Goal: Task Accomplishment & Management: Use online tool/utility

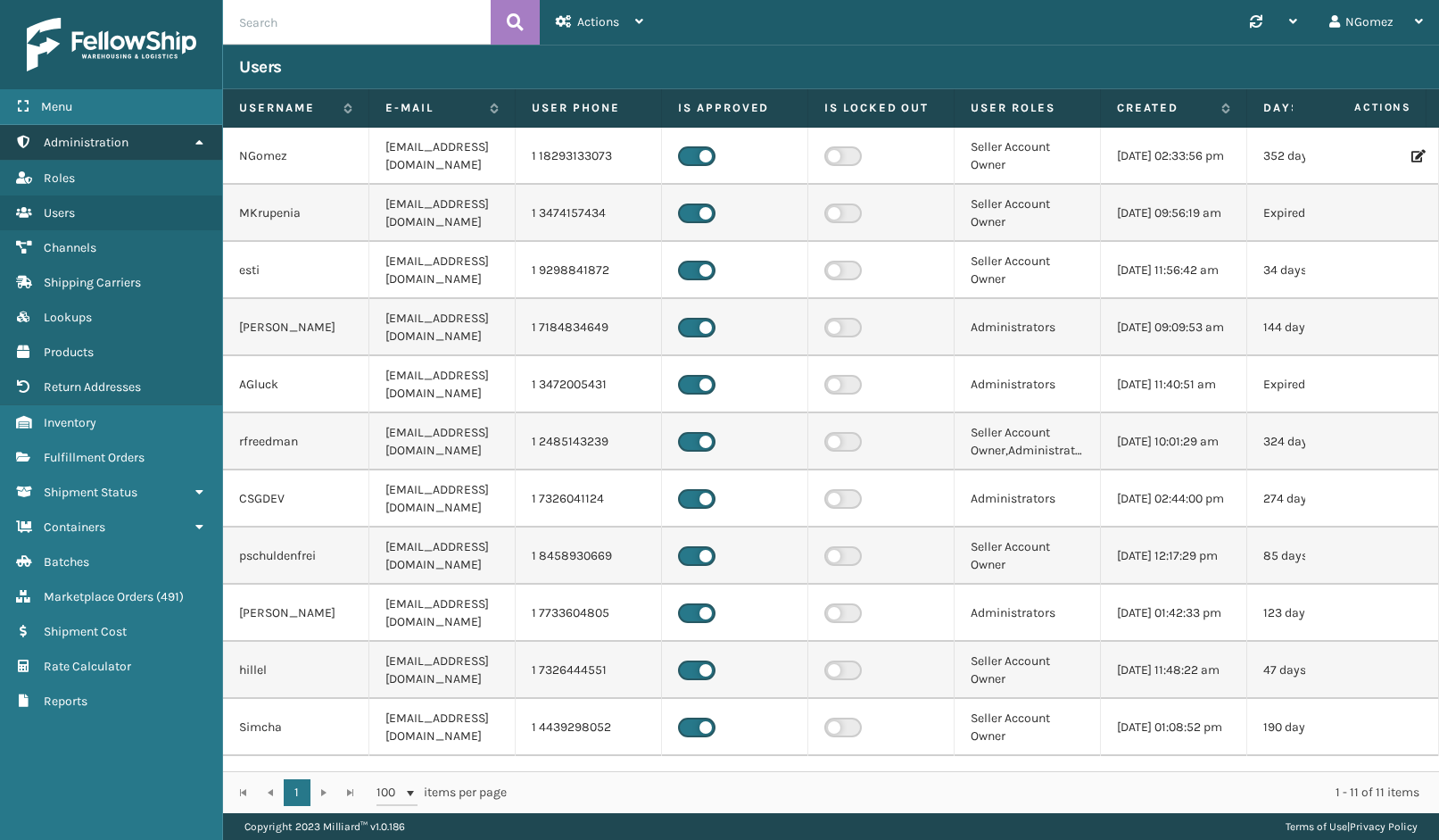
click at [157, 146] on link "Administration" at bounding box center [111, 142] width 223 height 34
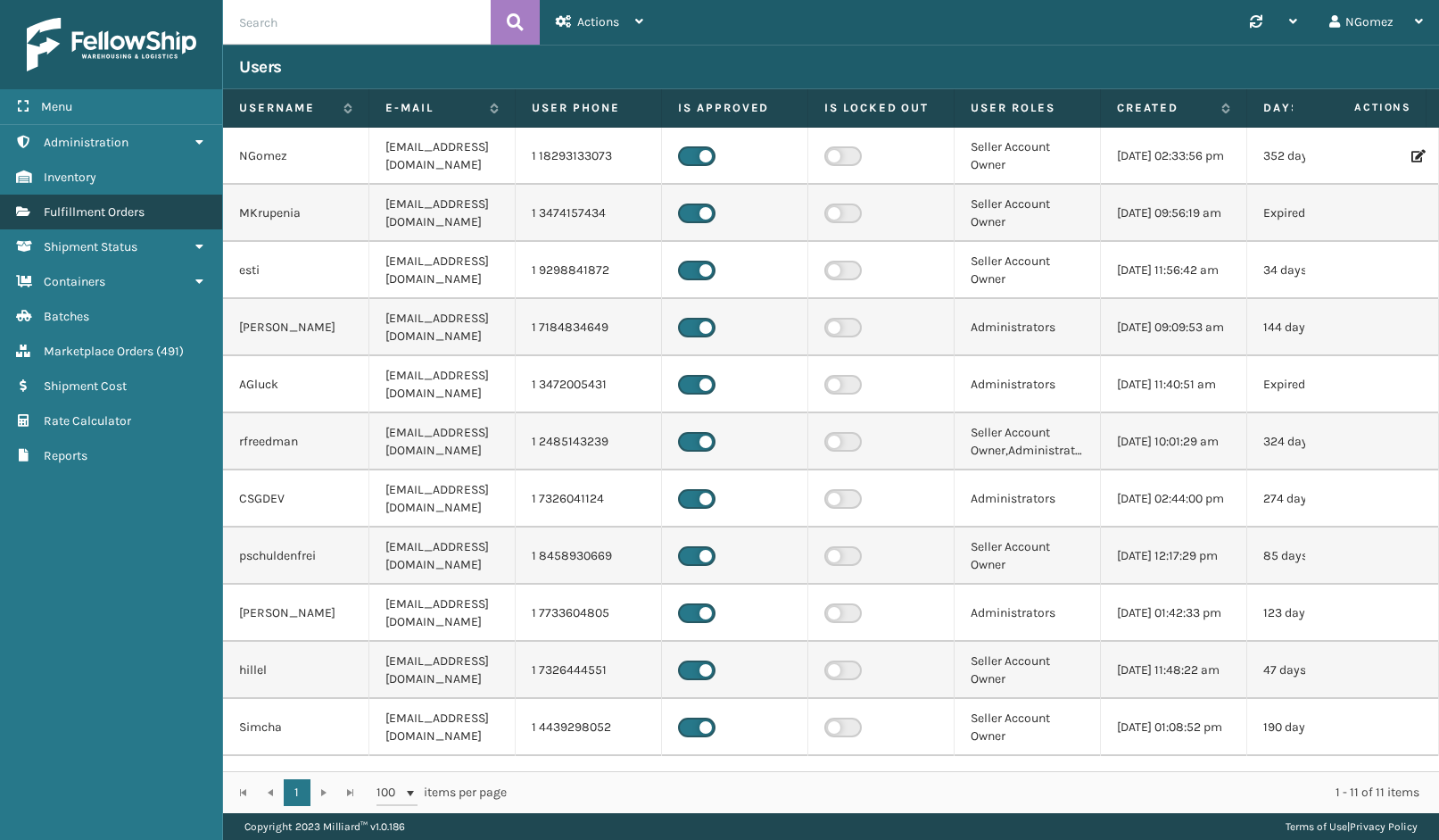
click at [137, 218] on span "Fulfillment Orders" at bounding box center [94, 211] width 101 height 15
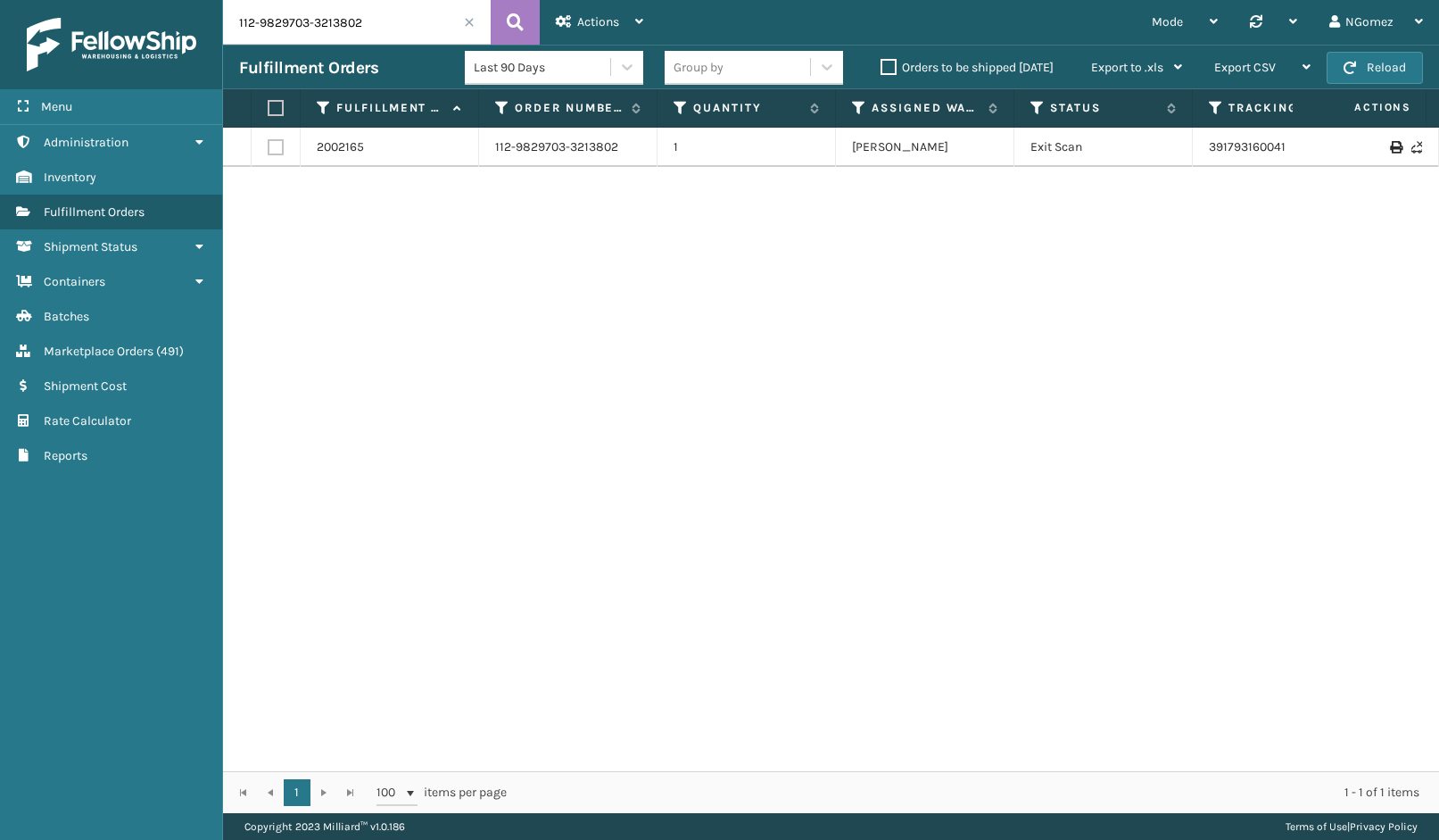
click at [303, 30] on input "112-9829703-3213802" at bounding box center [357, 22] width 267 height 45
paste input "3-5551783-2262668"
type input "113-5551783-2262668"
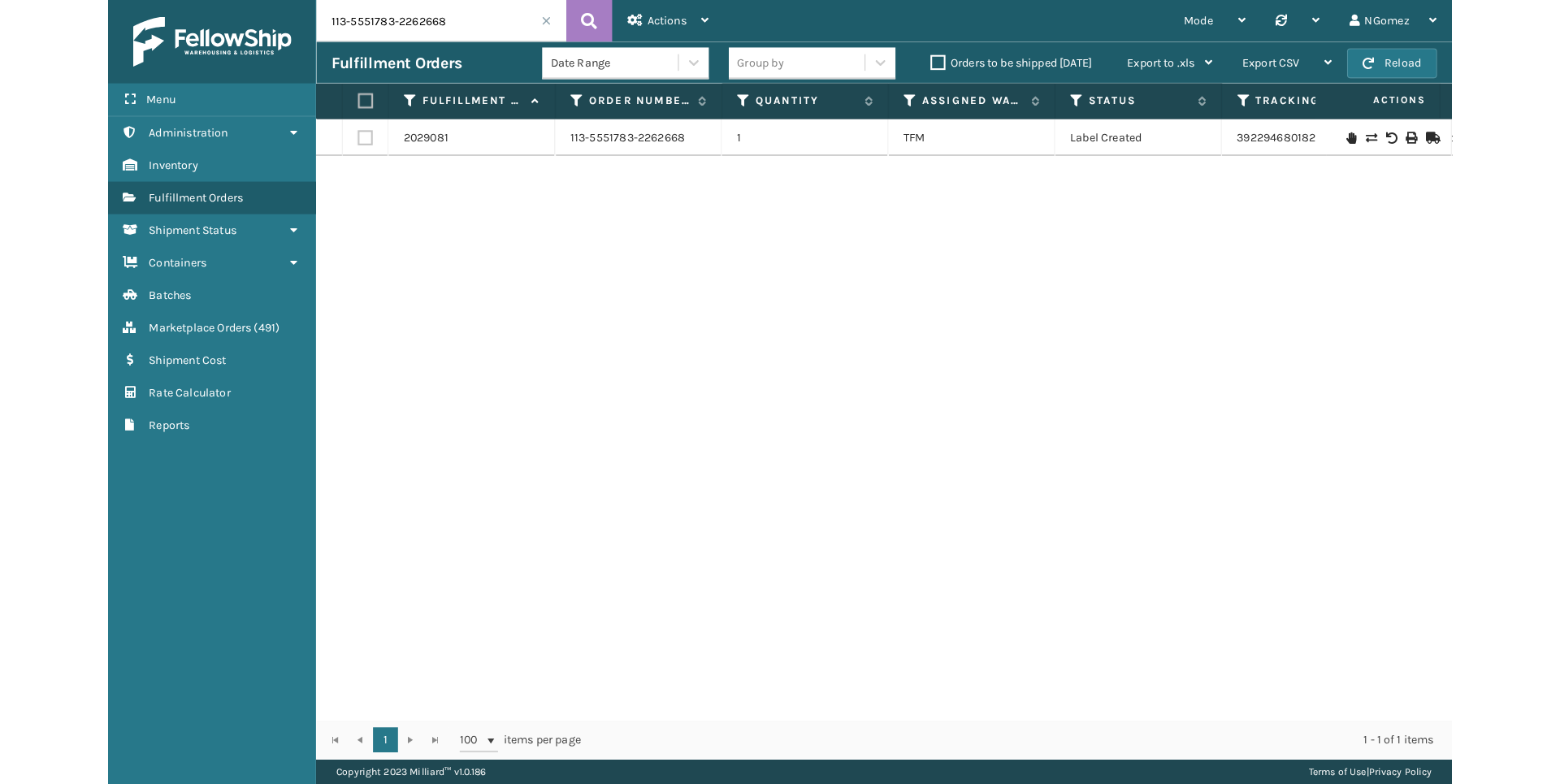
scroll to position [0, 559]
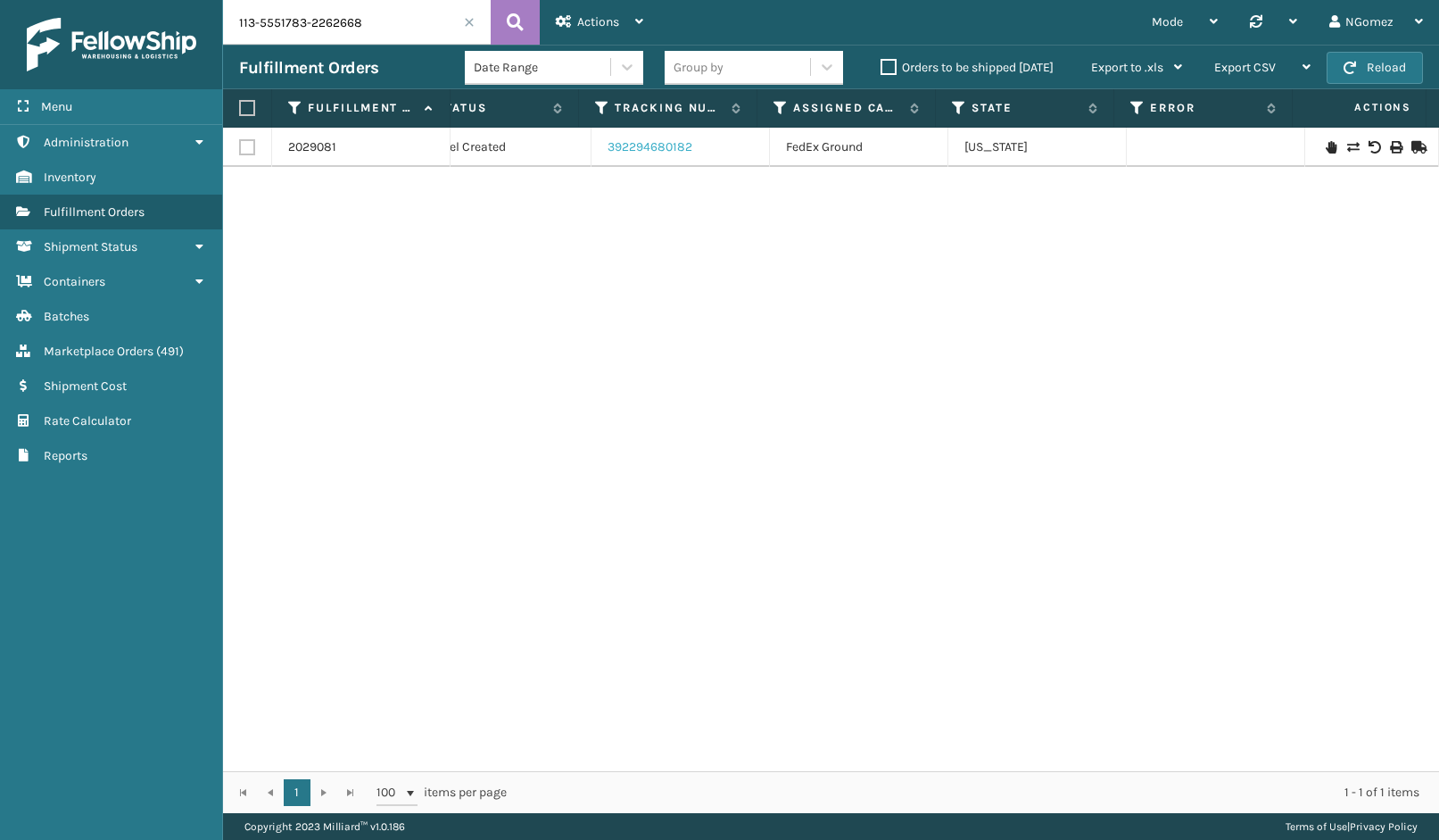
click at [629, 147] on link "392294680182" at bounding box center [649, 146] width 85 height 15
click at [149, 361] on link "Marketplace Orders ( 491 )" at bounding box center [111, 350] width 223 height 34
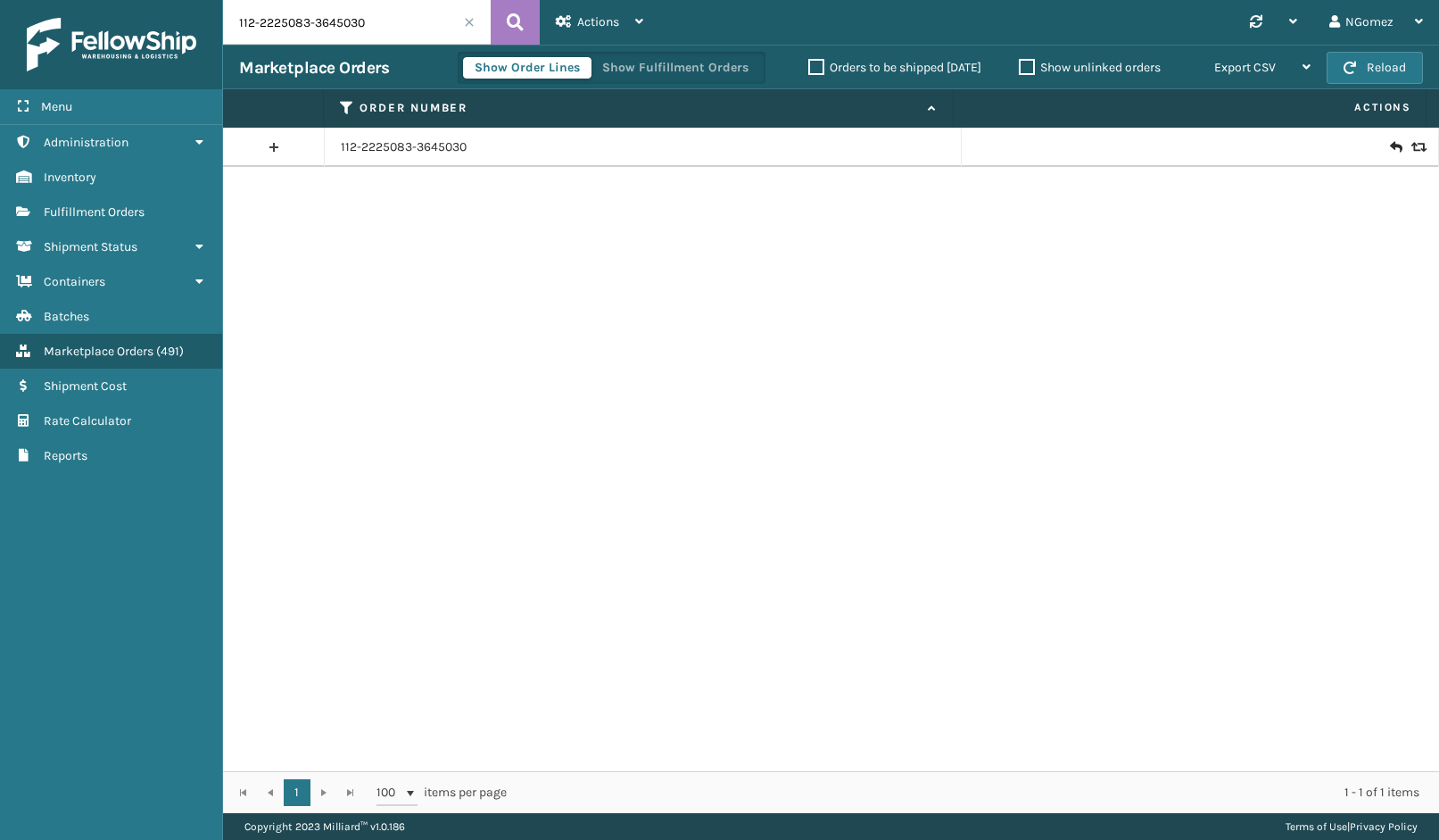
click at [331, 6] on input "112-2225083-3645030" at bounding box center [357, 22] width 267 height 45
click at [325, 15] on input "112-2225083-3645030" at bounding box center [357, 22] width 267 height 45
paste input "113-4283849-6752260"
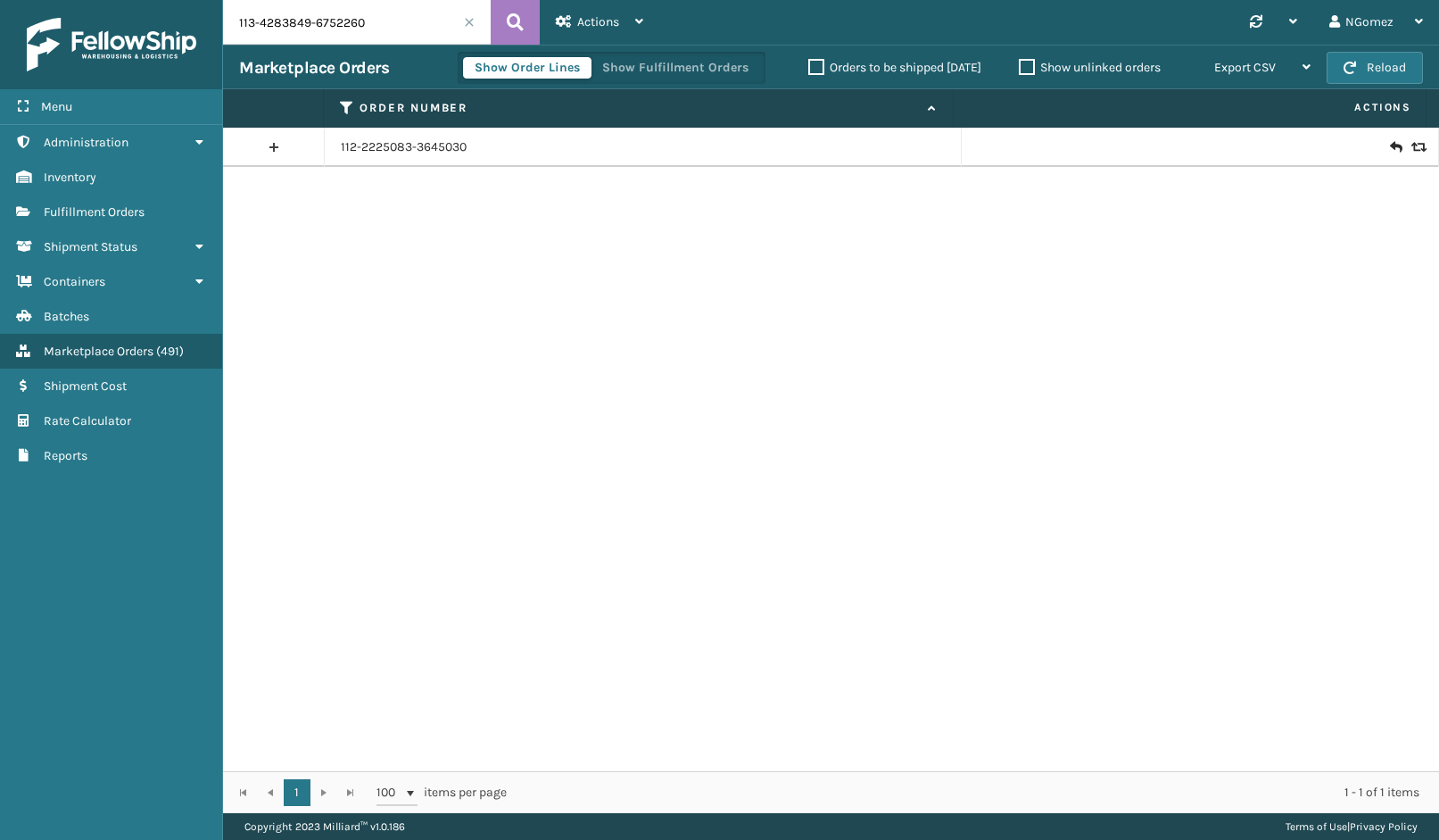
type input "113-4283849-6752260"
click at [1375, 142] on div at bounding box center [1200, 147] width 444 height 18
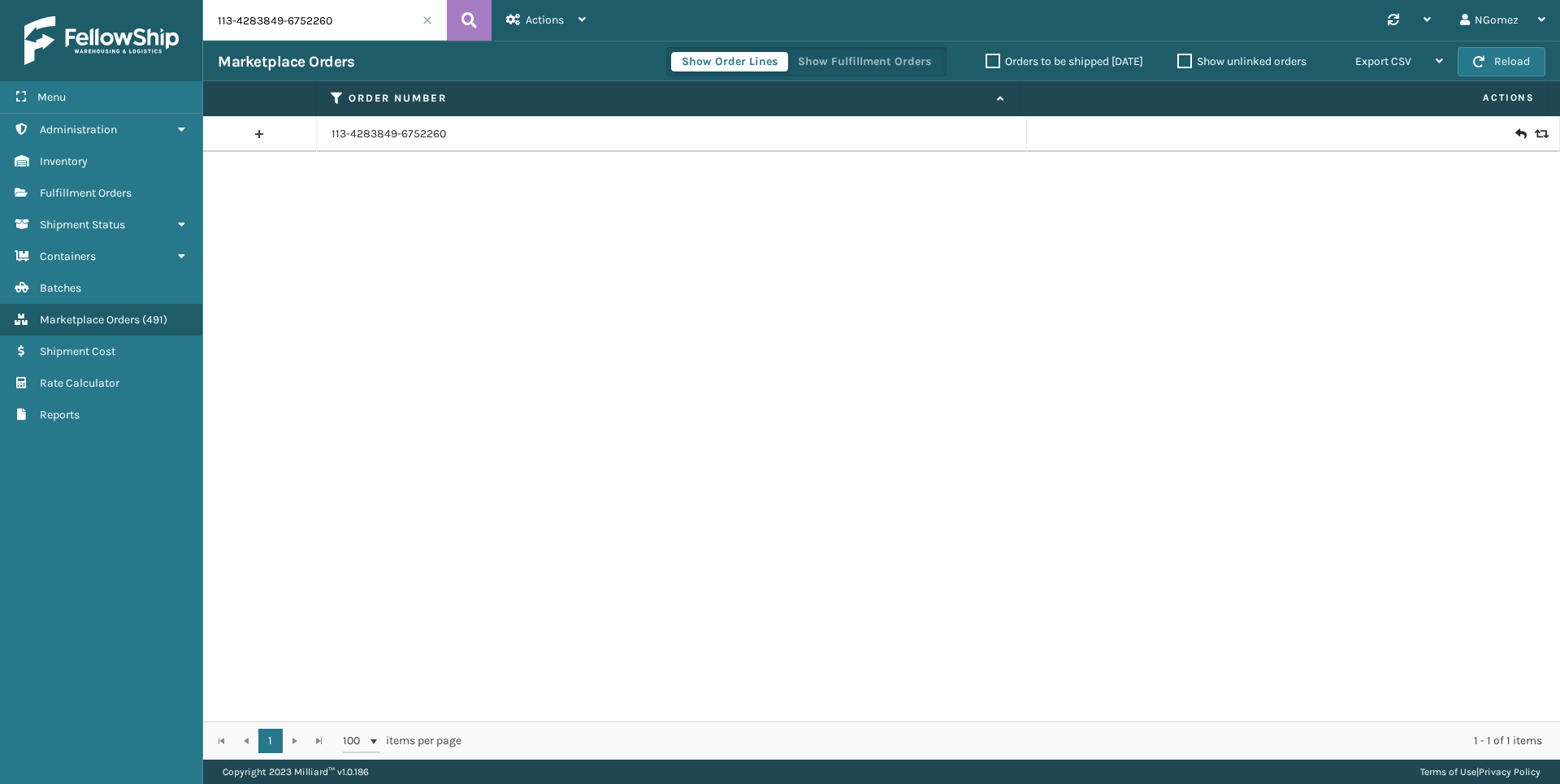
click at [1309, 134] on icon at bounding box center [1519, 134] width 9 height 16
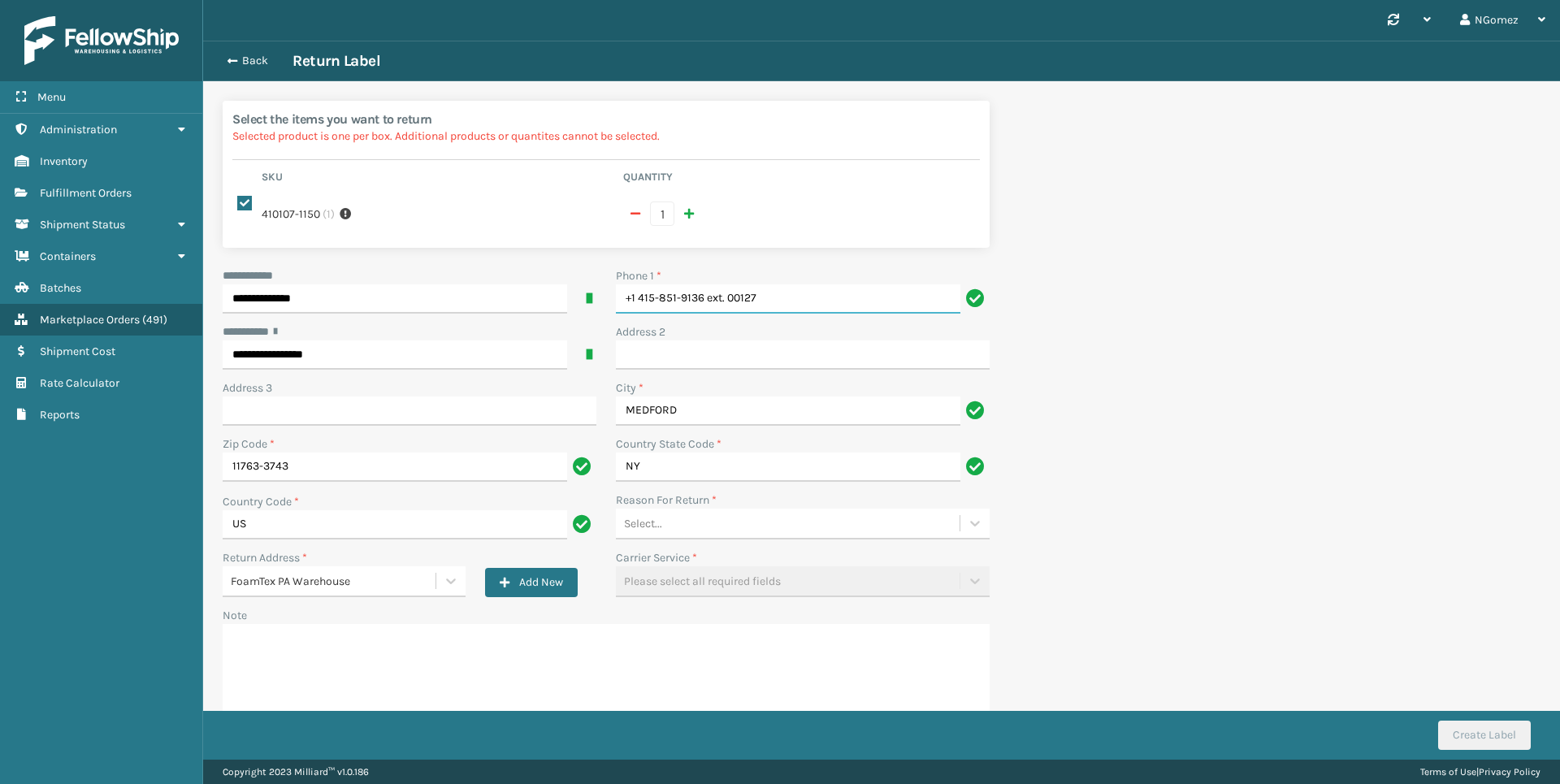
drag, startPoint x: 774, startPoint y: 303, endPoint x: 708, endPoint y: 299, distance: 66.1
click at [708, 299] on input "+1 415-851-9136 ext. 00127" at bounding box center [788, 298] width 344 height 29
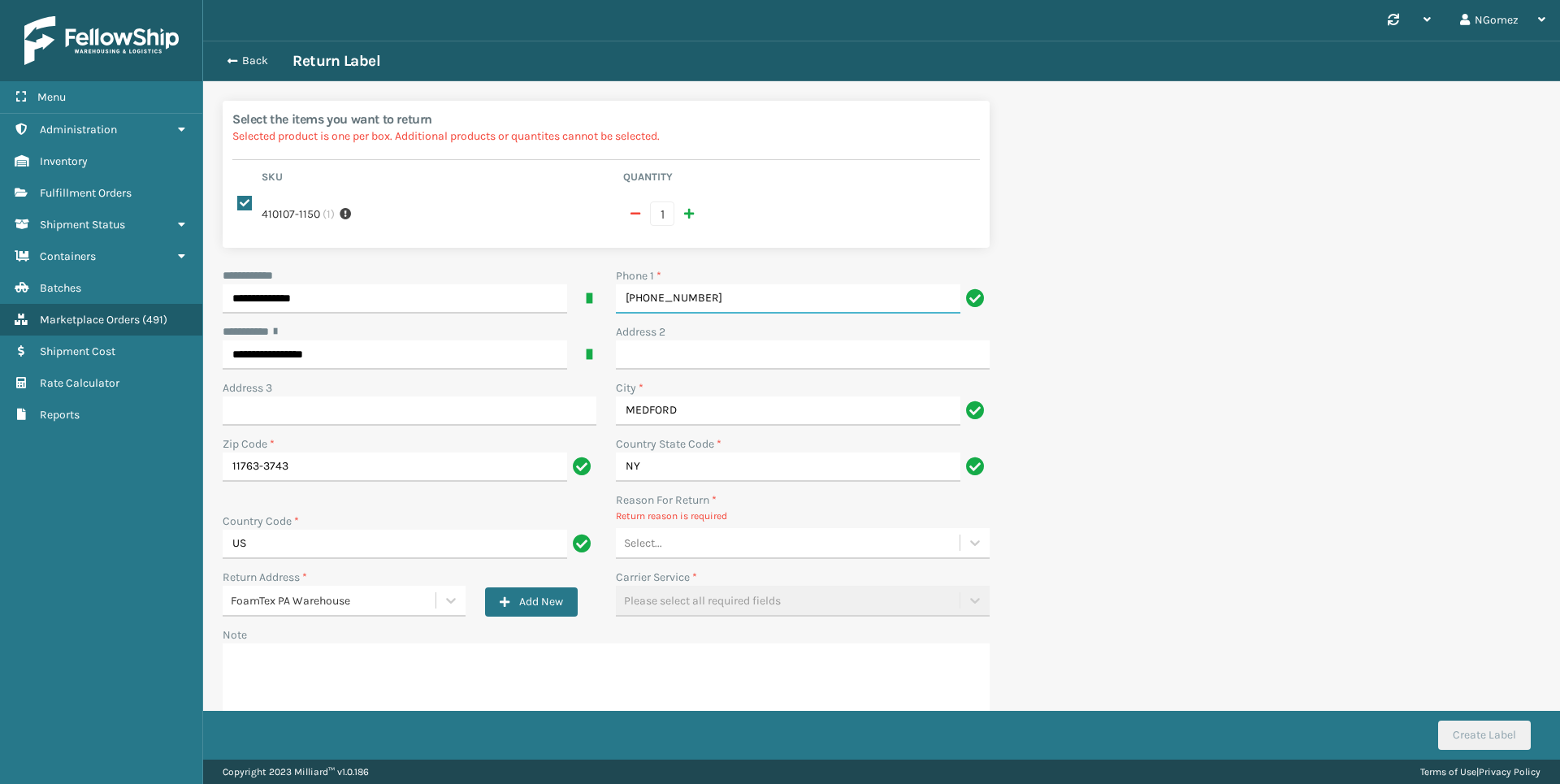
type input "[PHONE_NUMBER]"
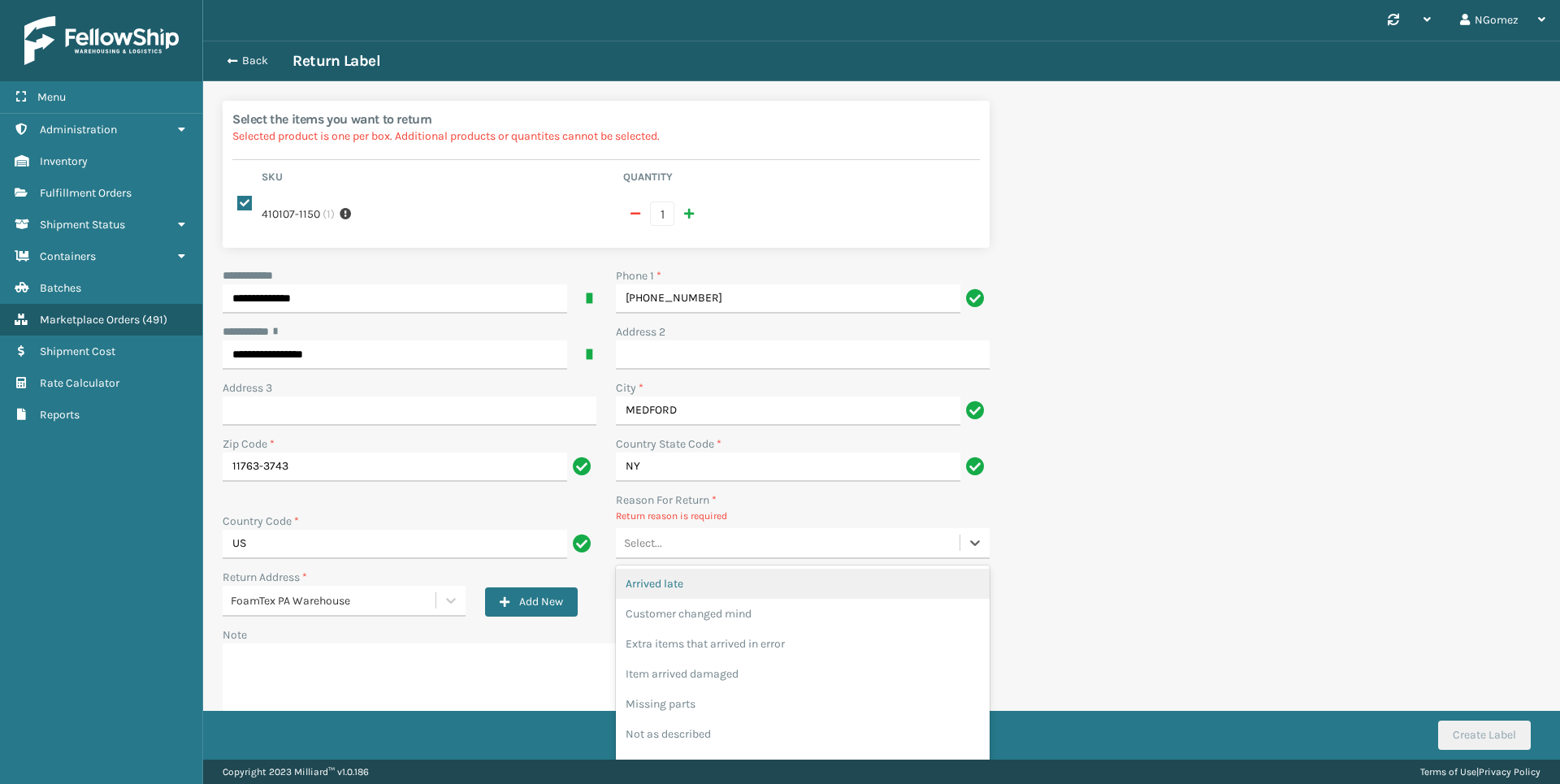
click at [777, 537] on div "Select..." at bounding box center [787, 543] width 343 height 27
click at [771, 622] on div "Customer changed mind" at bounding box center [802, 613] width 374 height 30
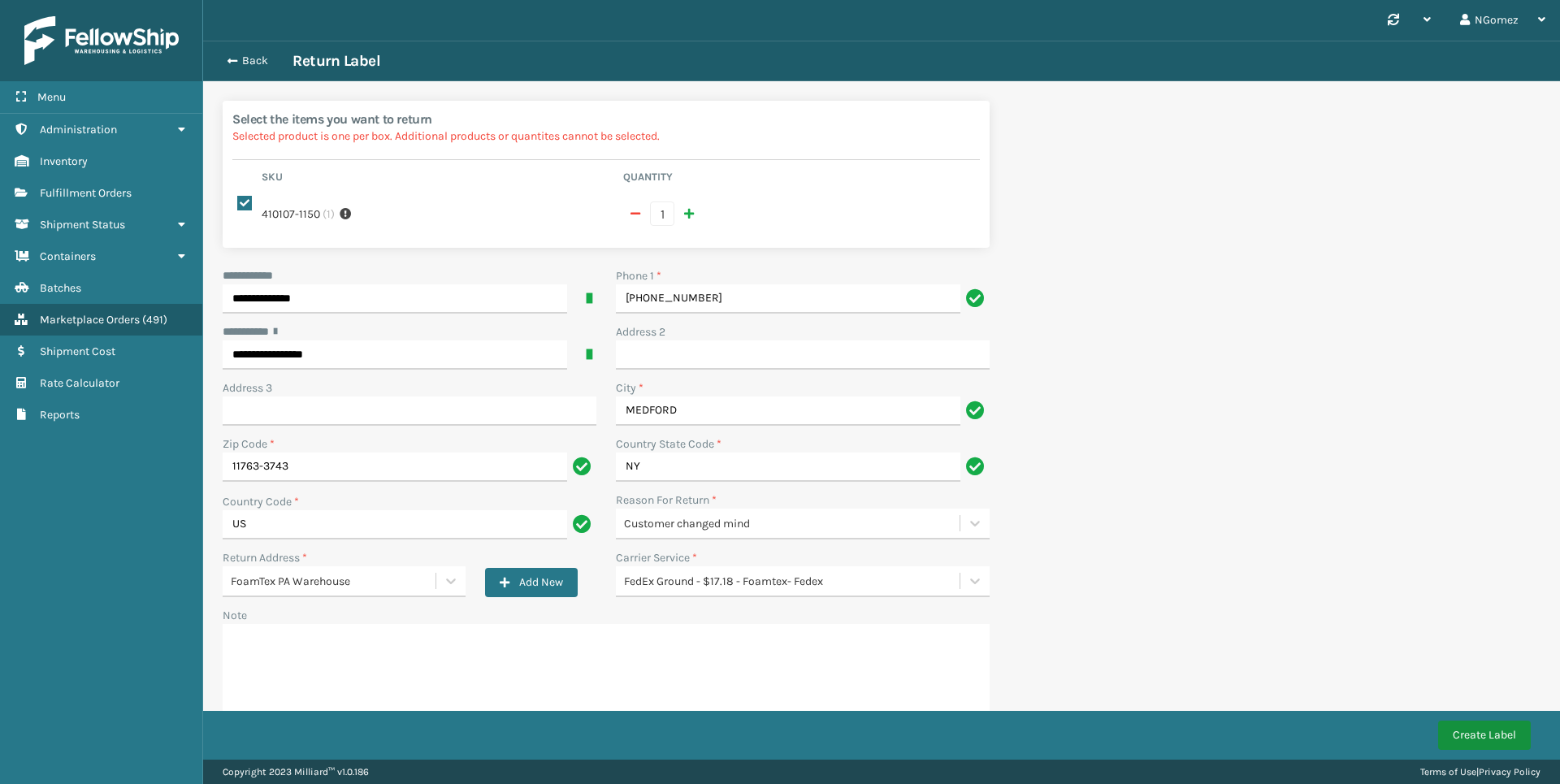
click at [1309, 739] on button "Create Label" at bounding box center [1484, 735] width 92 height 29
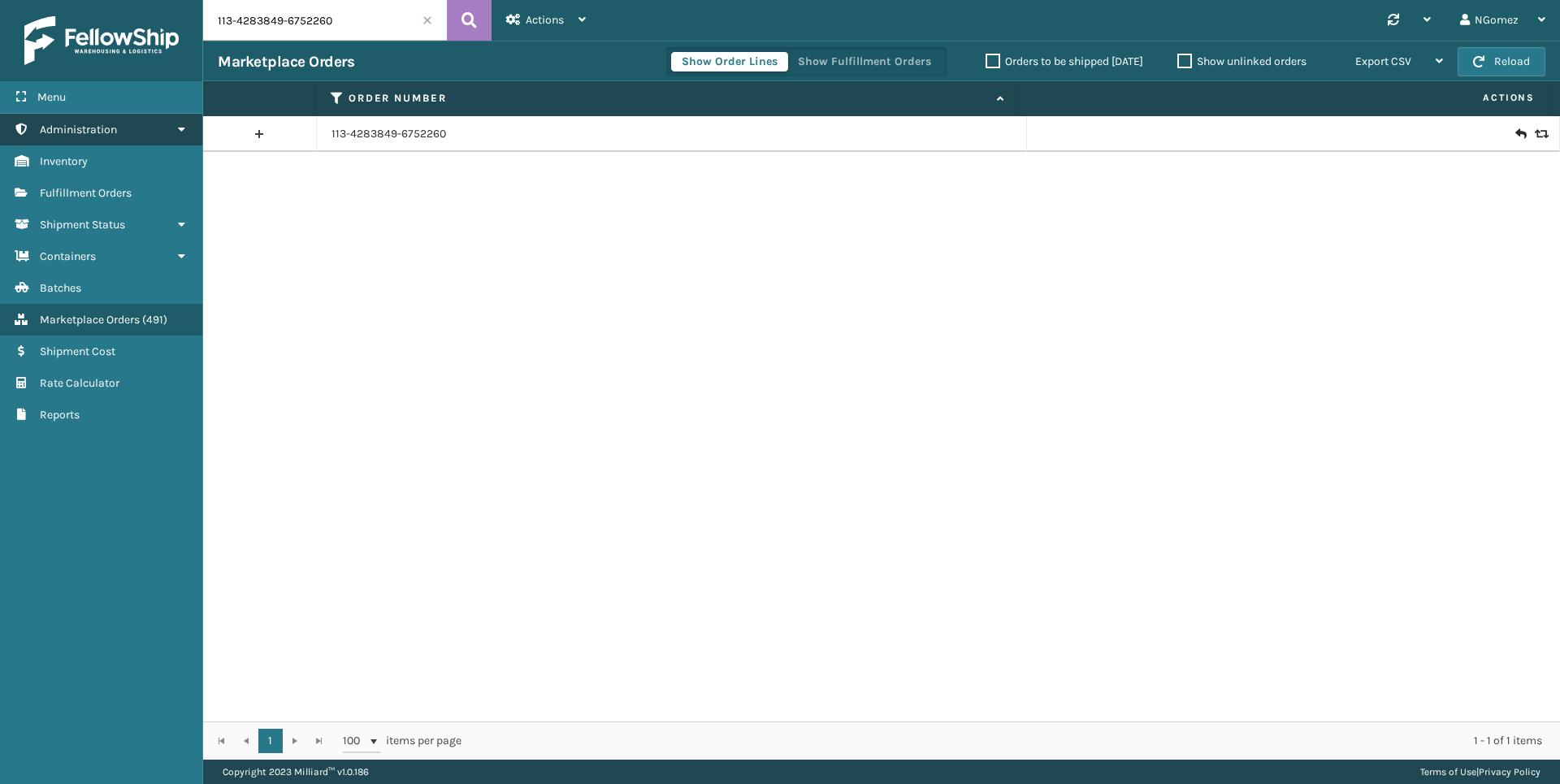
drag, startPoint x: 128, startPoint y: 189, endPoint x: 184, endPoint y: 139, distance: 75.1
click at [129, 189] on span "Fulfillment Orders" at bounding box center [86, 192] width 92 height 14
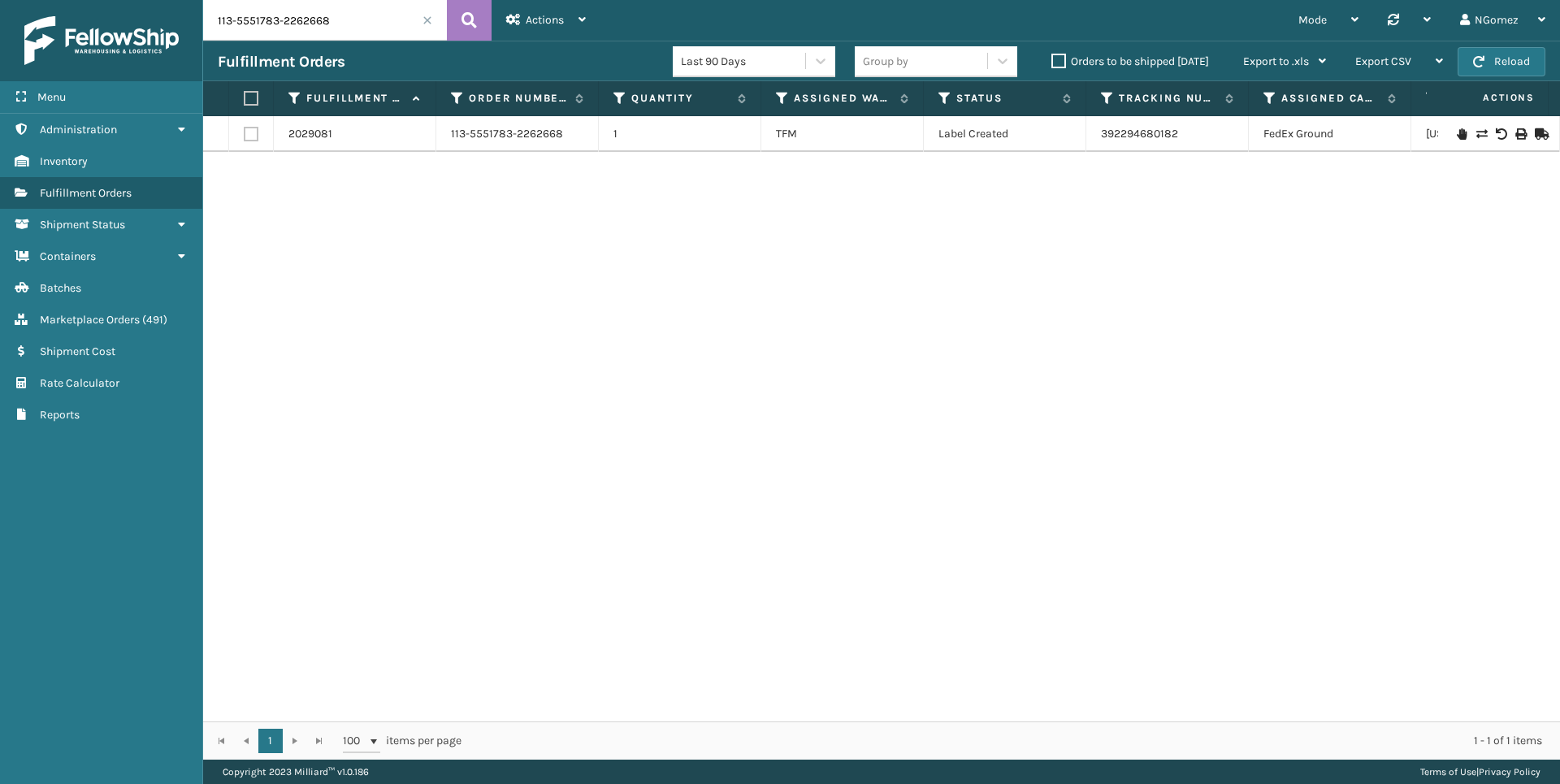
click at [306, 28] on input "113-5551783-2262668" at bounding box center [325, 20] width 243 height 41
paste input "3315"
type input "3315"
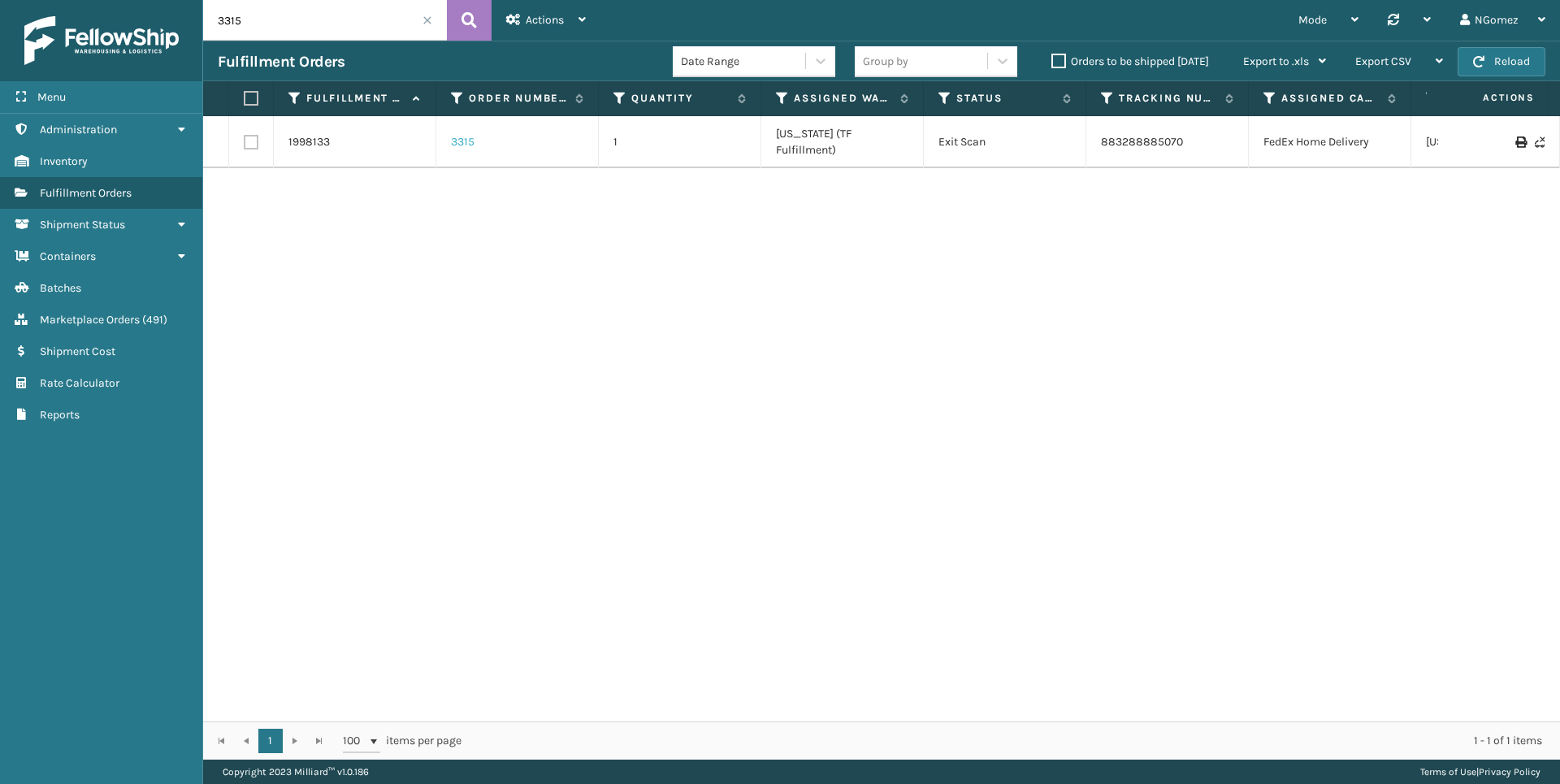
click at [469, 134] on link "3315" at bounding box center [463, 142] width 24 height 16
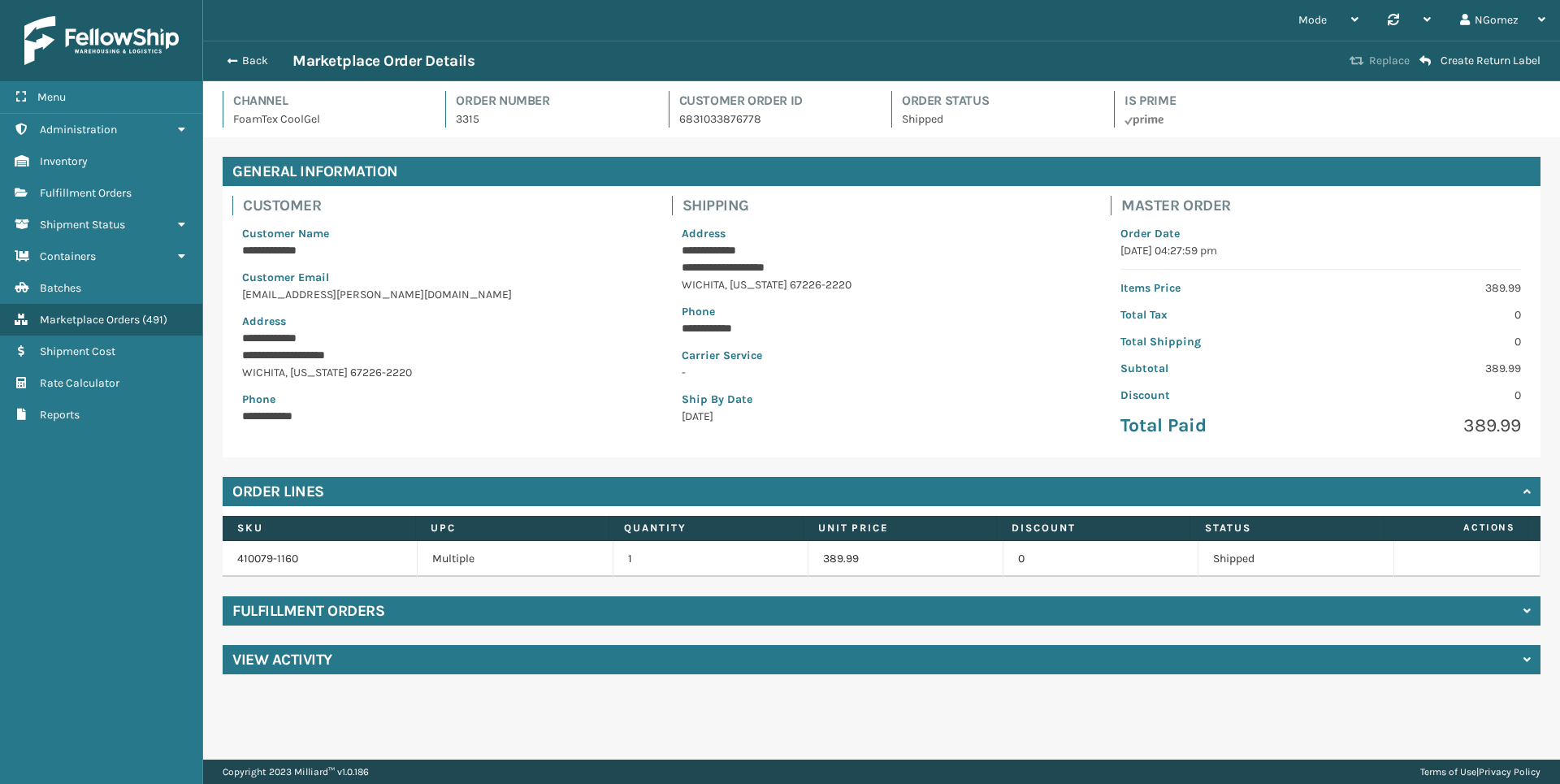
click at [1309, 62] on button "Replace" at bounding box center [1379, 60] width 70 height 14
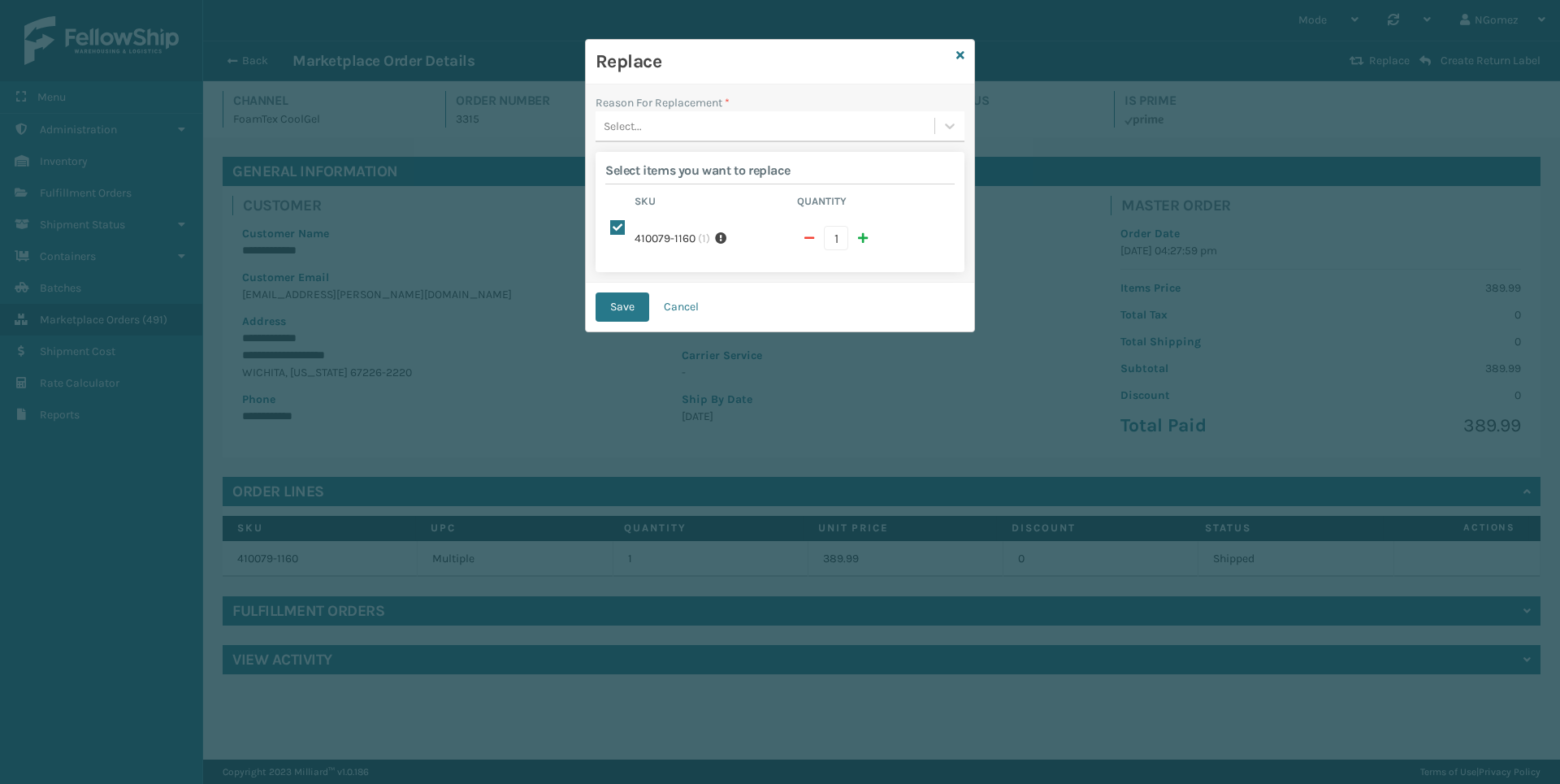
click at [766, 118] on div "Select..." at bounding box center [765, 126] width 339 height 27
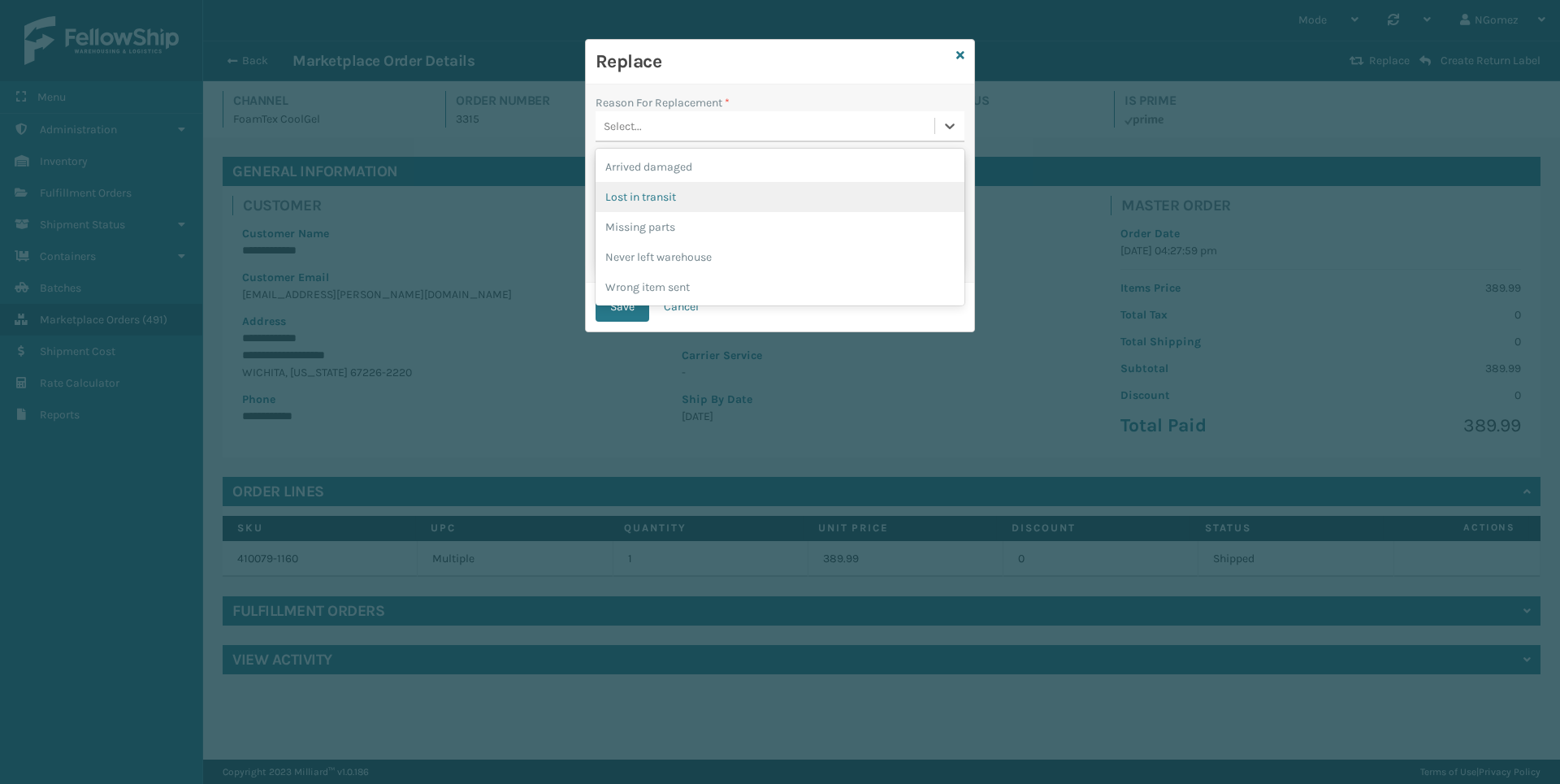
click at [722, 190] on div "Lost in transit" at bounding box center [779, 197] width 369 height 30
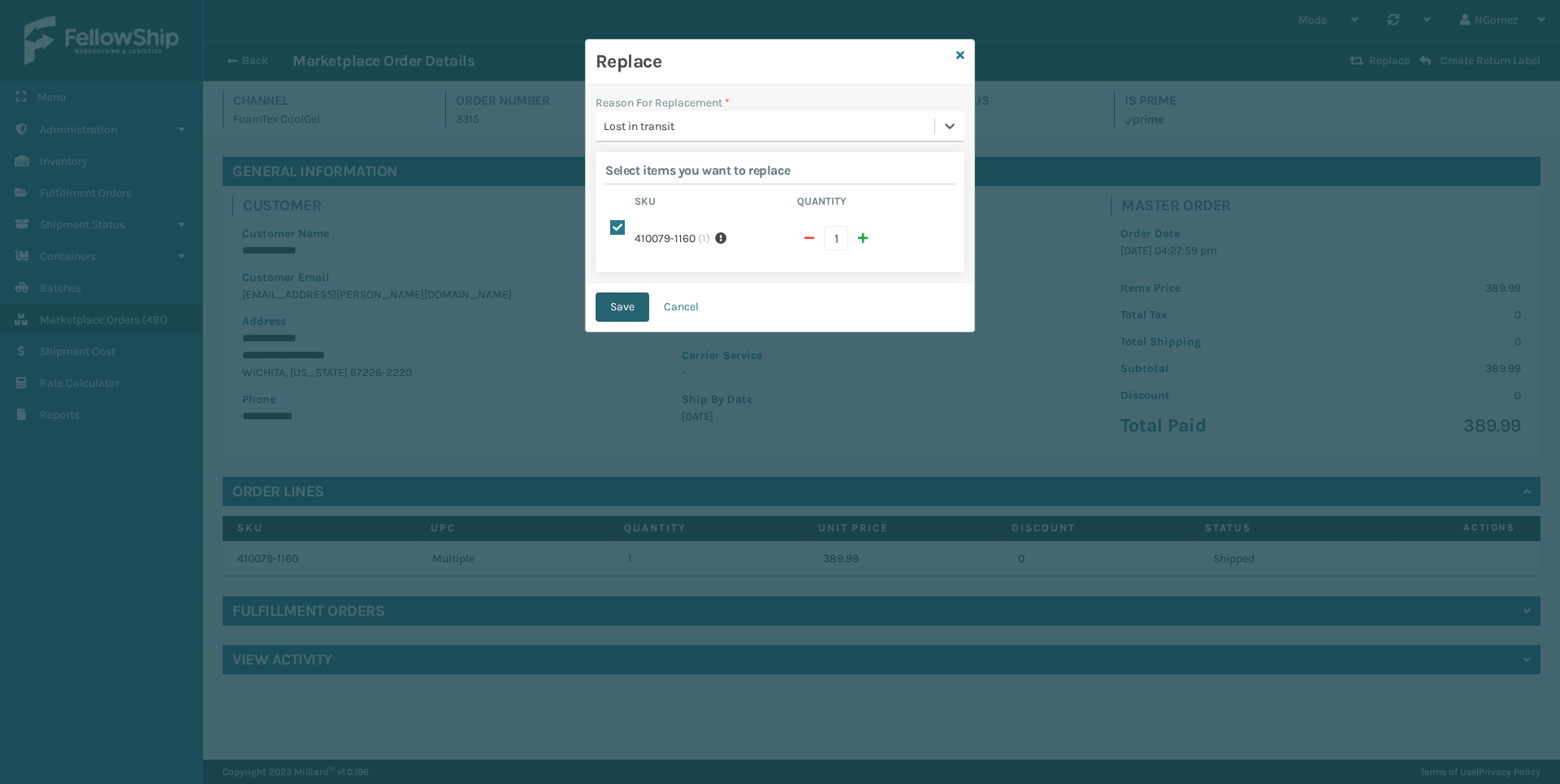
click at [638, 304] on button "Save" at bounding box center [621, 307] width 53 height 29
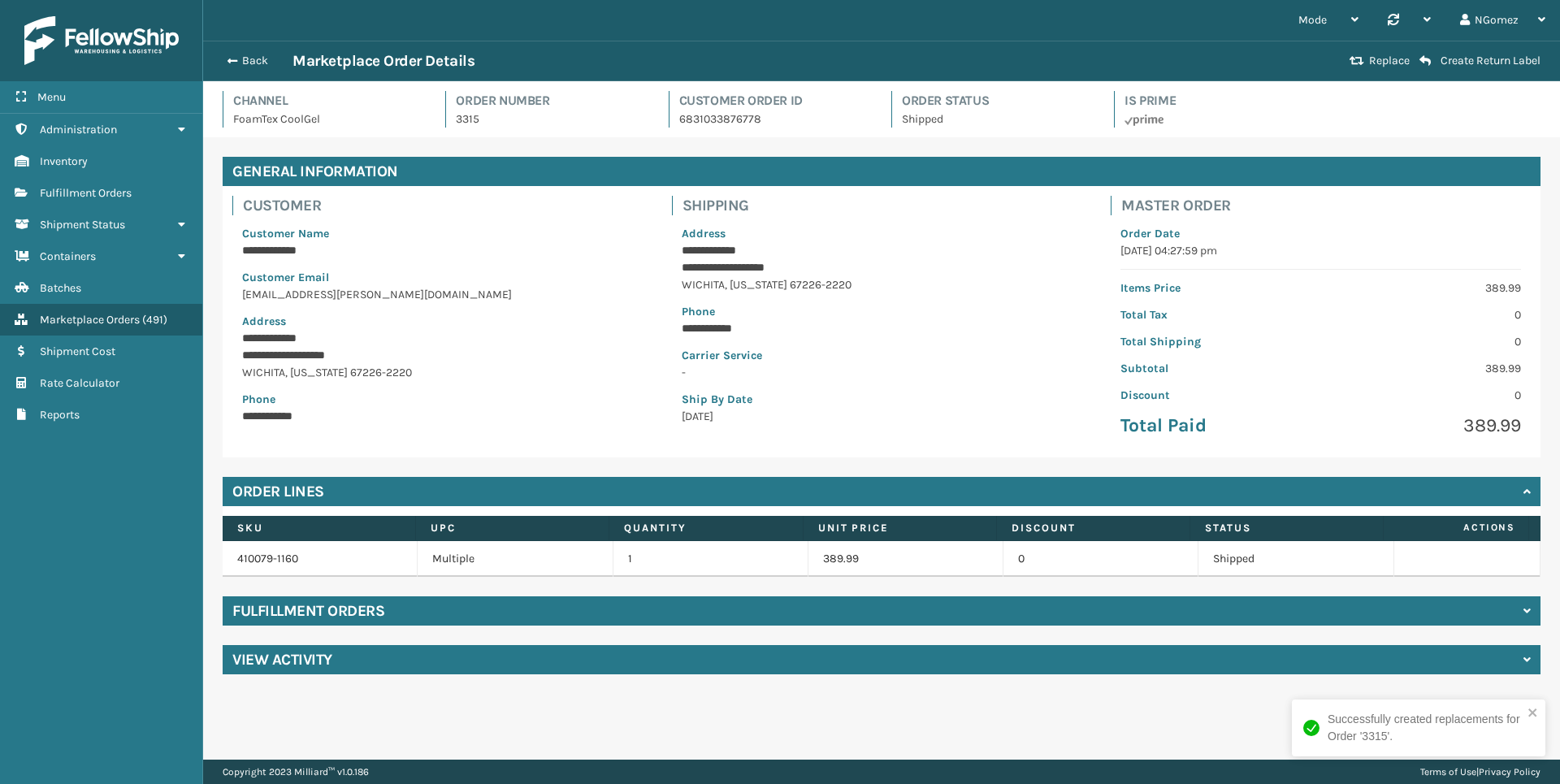
click at [1309, 731] on div "Successfully created replacements for Order '3315'." at bounding box center [1425, 727] width 195 height 34
click at [243, 68] on button "Back" at bounding box center [255, 60] width 75 height 14
